Goal: Transaction & Acquisition: Purchase product/service

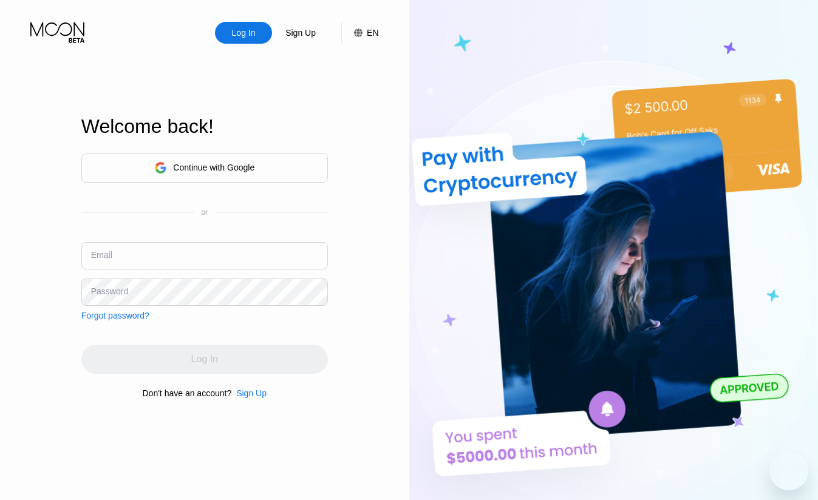
type input "[EMAIL_ADDRESS][DOMAIN_NAME]"
click at [78, 202] on div "Log In Sign Up EN Language Select an item Save Welcome back! Continue with Goog…" at bounding box center [204, 275] width 409 height 550
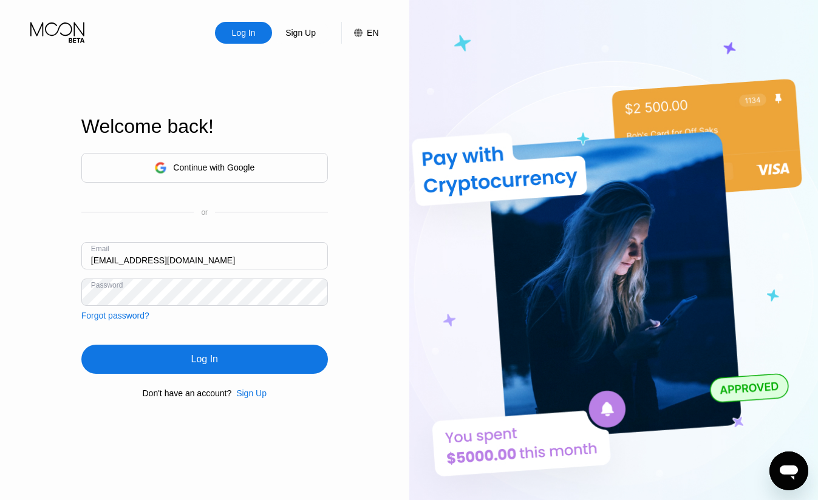
click at [220, 366] on div "Log In" at bounding box center [204, 359] width 247 height 29
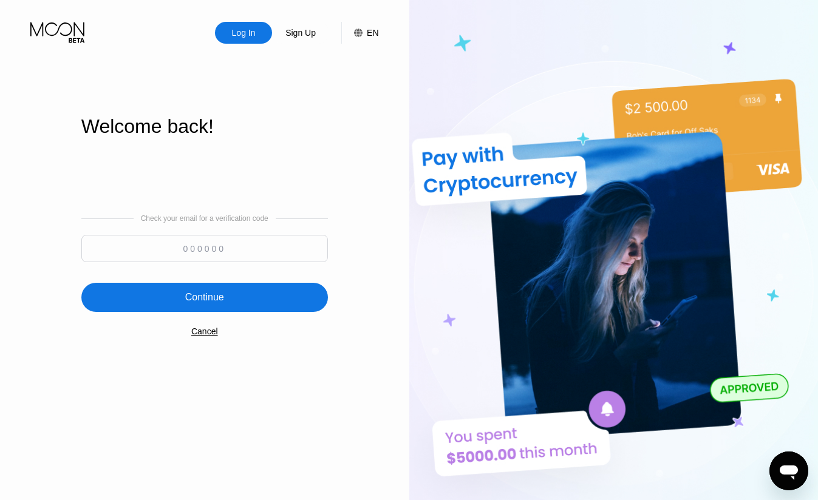
click at [265, 256] on input at bounding box center [204, 248] width 247 height 27
click at [228, 296] on div "Continue" at bounding box center [204, 297] width 247 height 29
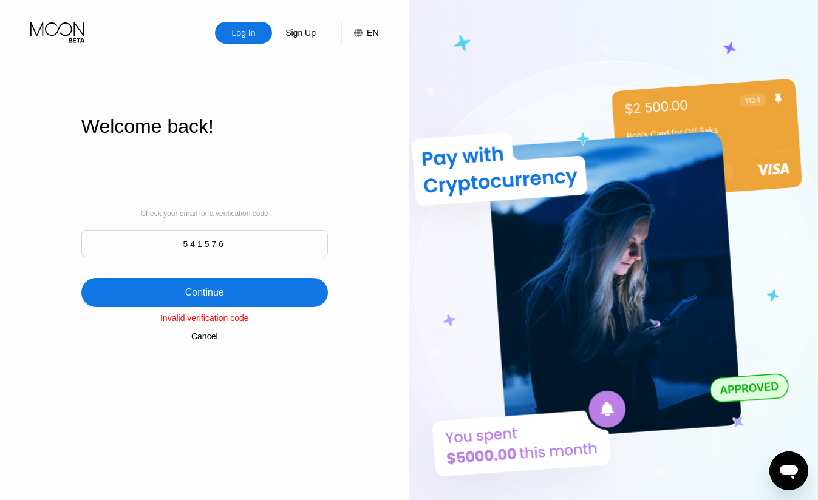
click at [255, 245] on input "541576" at bounding box center [204, 243] width 247 height 27
paste input "51"
type input "545176"
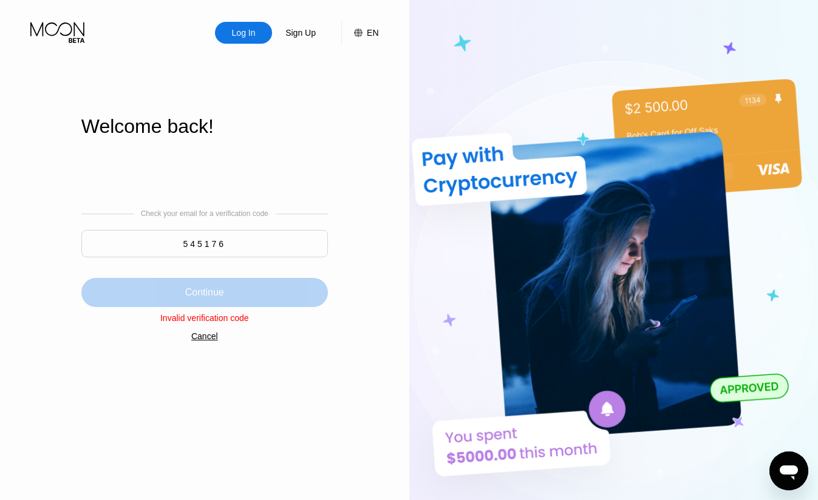
click at [229, 288] on div "Continue" at bounding box center [204, 292] width 247 height 29
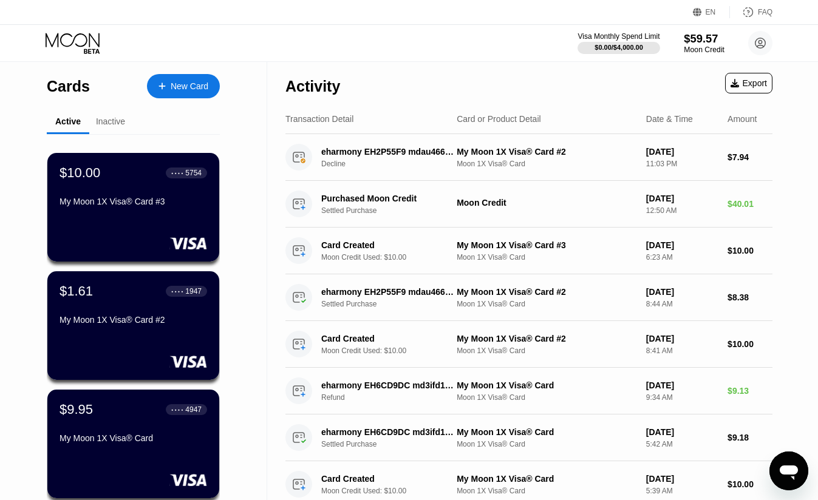
click at [694, 43] on div "$59.57" at bounding box center [704, 38] width 41 height 13
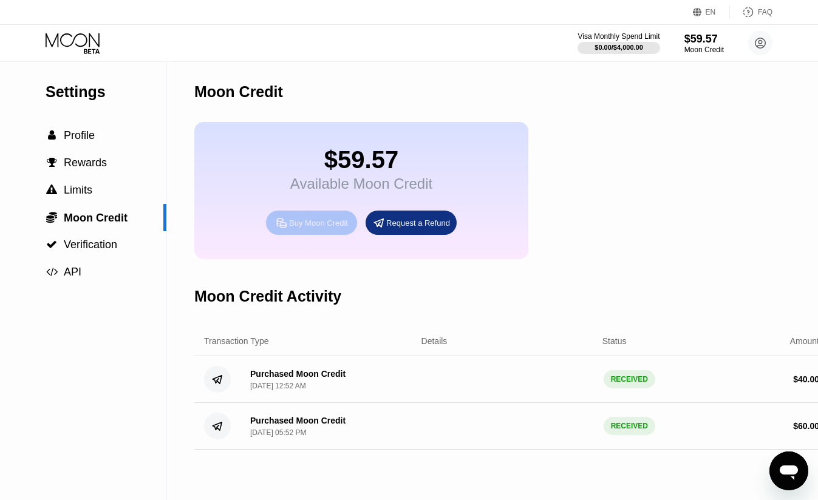
click at [318, 222] on div "Buy Moon Credit" at bounding box center [318, 223] width 59 height 10
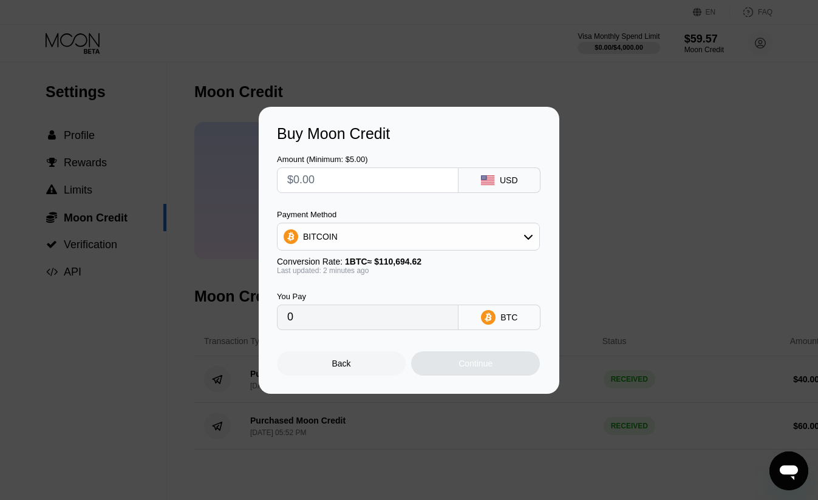
click at [320, 177] on input "text" at bounding box center [367, 180] width 161 height 24
type input "$5"
type input "0.00004517"
type input "$50"
type input "0.00045170"
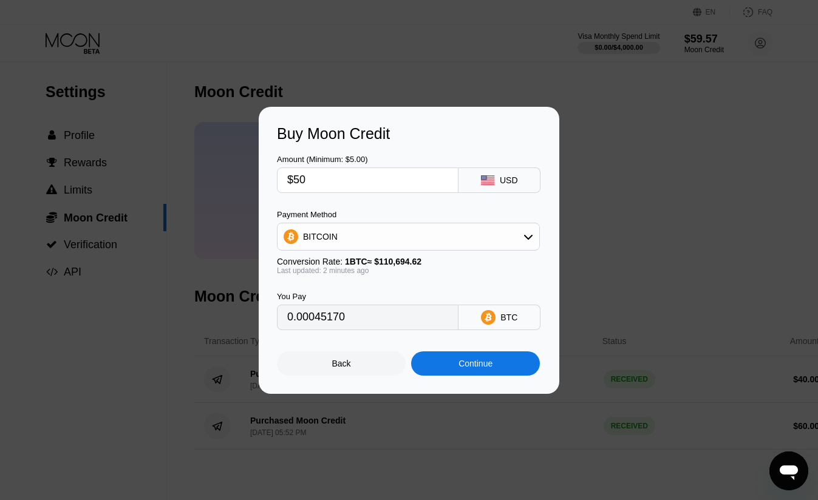
type input "$50"
click at [494, 242] on div "BITCOIN" at bounding box center [409, 237] width 262 height 24
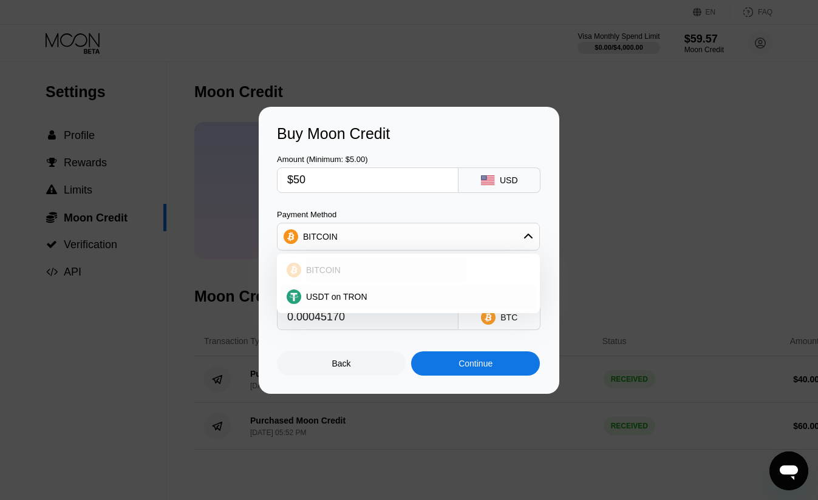
click at [383, 265] on div "BITCOIN" at bounding box center [415, 270] width 229 height 10
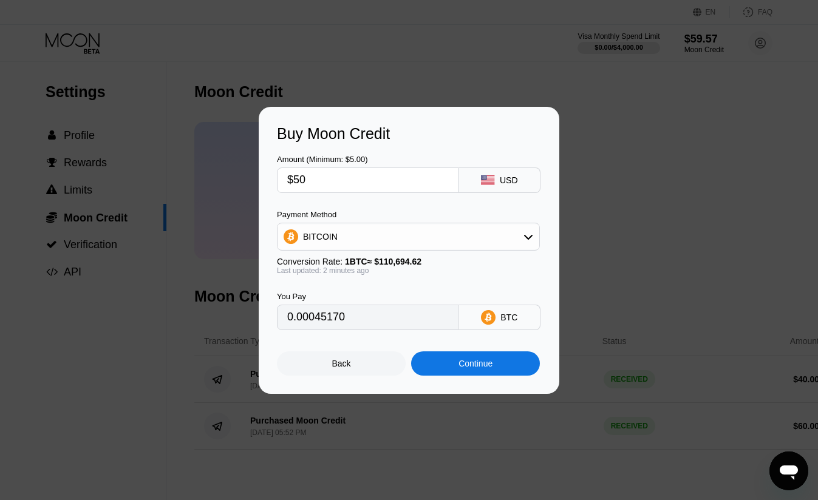
click at [489, 367] on div "Continue" at bounding box center [476, 364] width 34 height 10
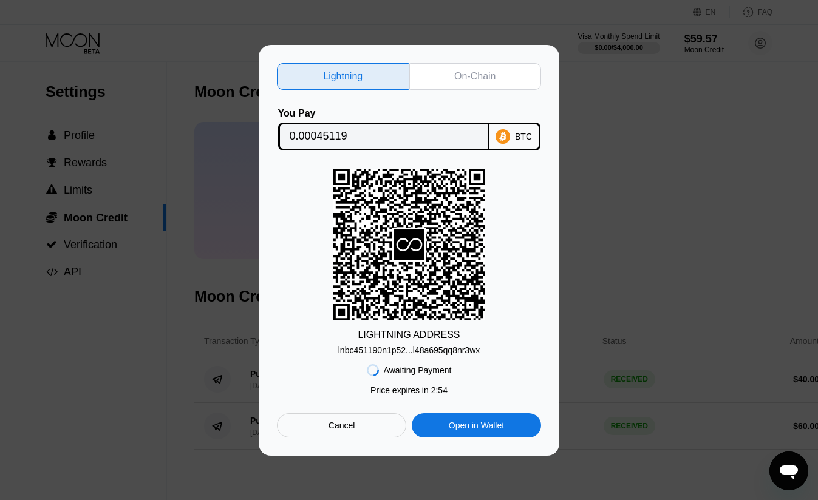
click at [477, 75] on div "On-Chain" at bounding box center [474, 76] width 41 height 12
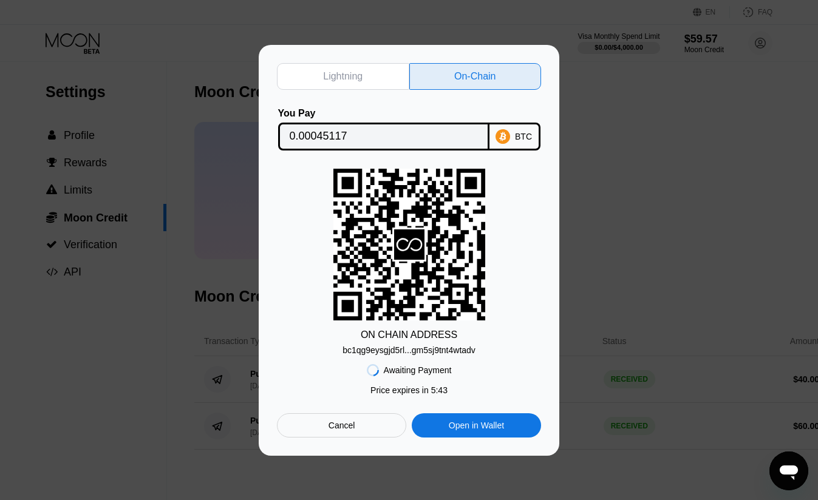
click at [442, 353] on div "bc1qg9eysgjd5rl...gm5sj9tnt4wtadv" at bounding box center [409, 351] width 133 height 10
click at [163, 453] on div "Lightning On-Chain You Pay 0.00045117 BTC ON CHAIN ADDRESS bc1qg9eysgjd5rl...gm…" at bounding box center [409, 250] width 818 height 411
click at [336, 433] on div "Cancel" at bounding box center [341, 426] width 129 height 24
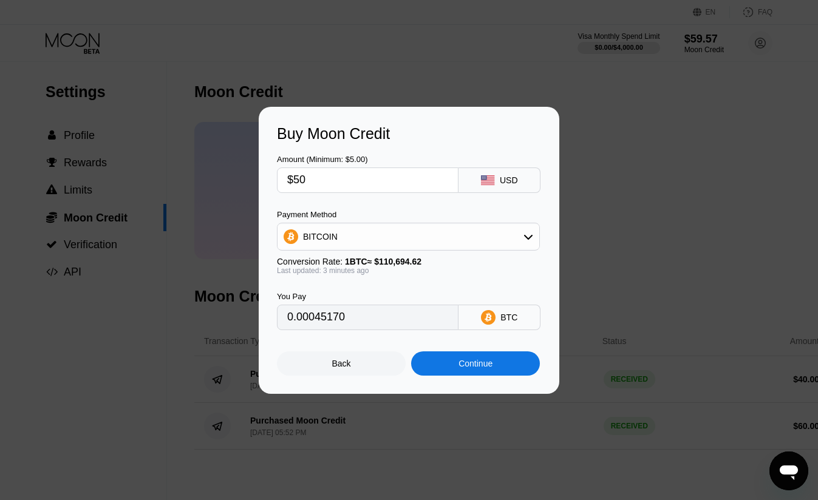
click at [359, 171] on input "$50" at bounding box center [367, 180] width 161 height 24
click at [361, 183] on input "$50" at bounding box center [367, 180] width 161 height 24
type input "$5"
type input "0.00004517"
type input "0"
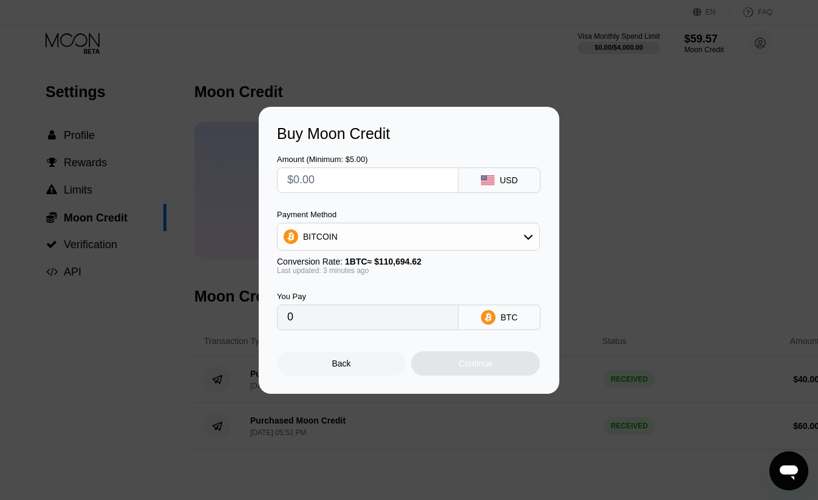
type input "$4"
type input "0.00003614"
type input "$40"
type input "0.00036136"
type input "$40"
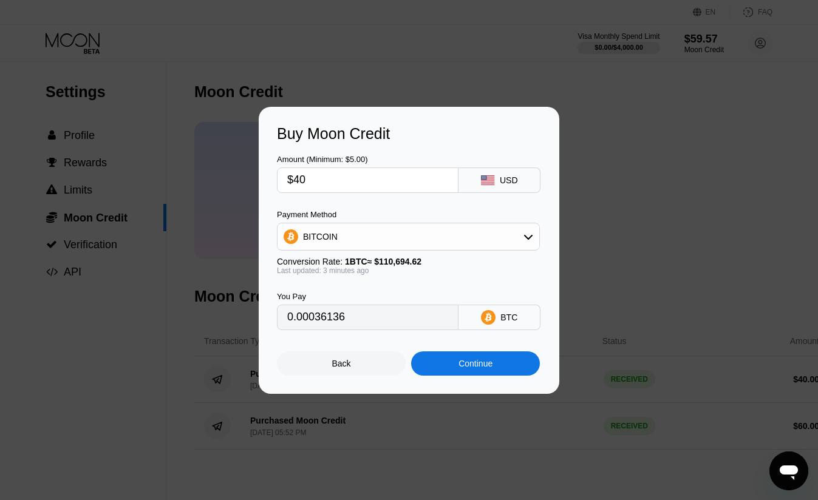
click at [479, 364] on div "Continue" at bounding box center [476, 364] width 34 height 10
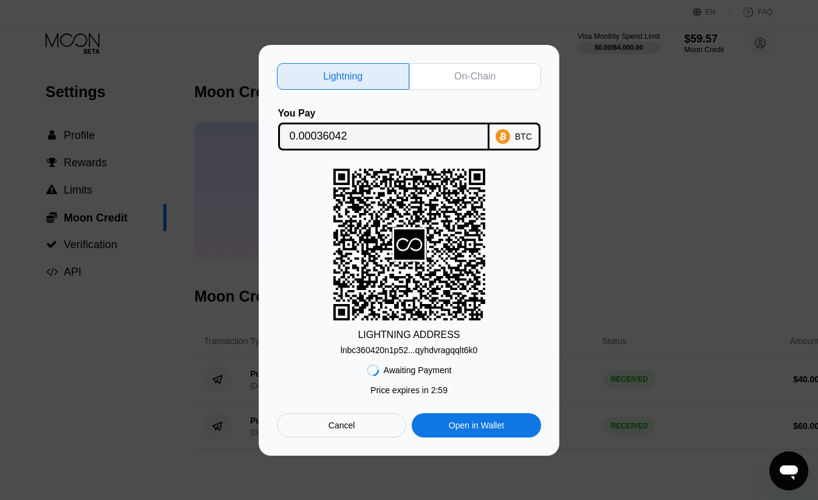
click at [457, 80] on div "On-Chain" at bounding box center [474, 76] width 41 height 12
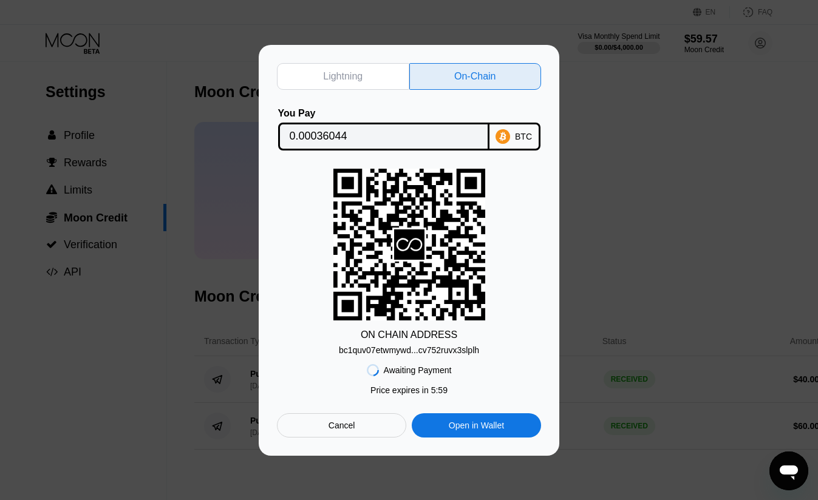
click at [434, 348] on div "bc1quv07etwmywd...cv752ruvx3slplh" at bounding box center [409, 351] width 140 height 10
click at [145, 330] on div "Lightning On-Chain You Pay 0.00036044 BTC ON CHAIN ADDRESS bc1quv07etwmywd...cv…" at bounding box center [409, 250] width 818 height 411
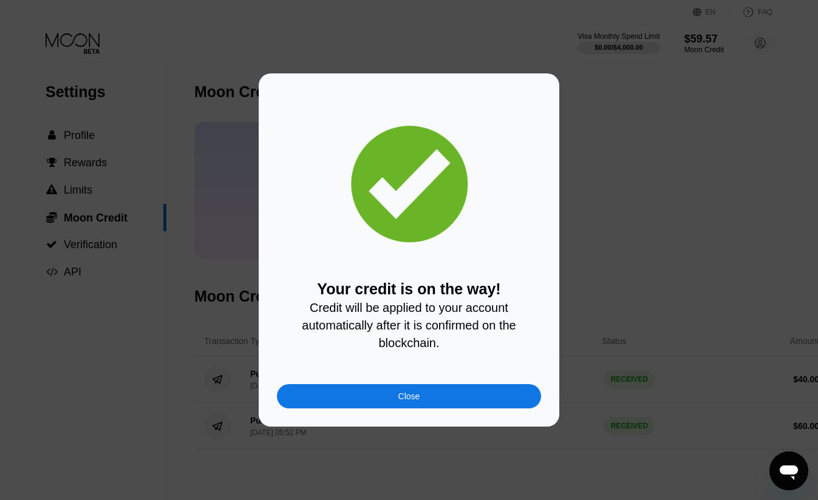
click at [450, 385] on div "Close" at bounding box center [409, 396] width 264 height 24
